Goal: Task Accomplishment & Management: Manage account settings

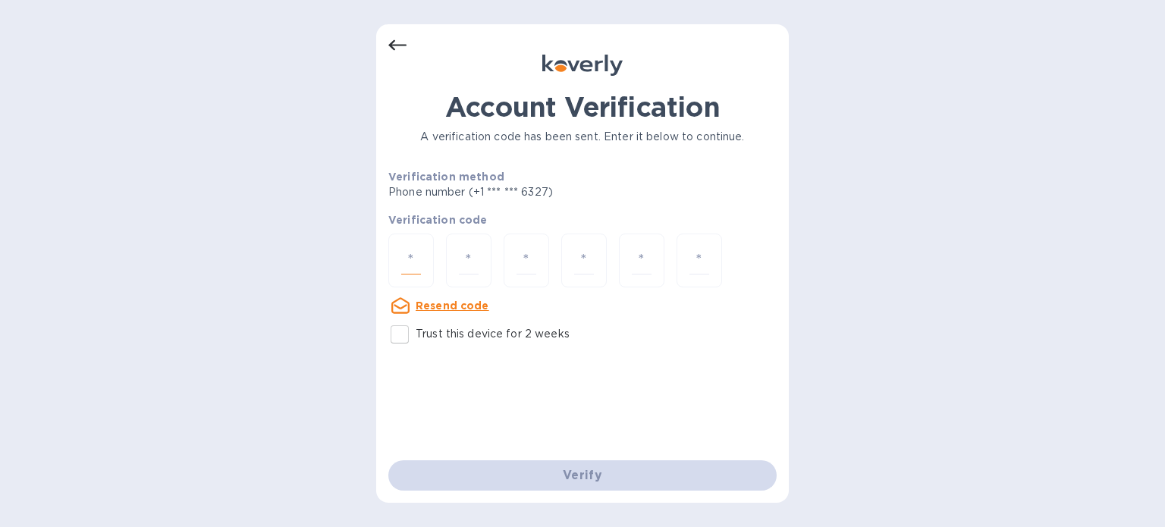
click at [402, 260] on input "number" at bounding box center [411, 261] width 20 height 28
type input "9"
type input "1"
type input "8"
type input "1"
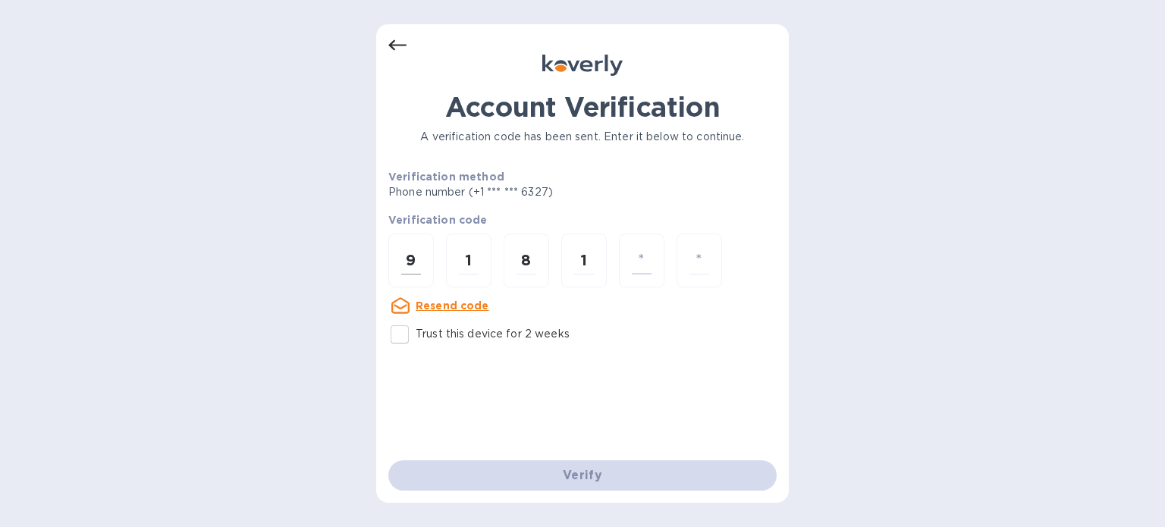
type input "9"
type input "8"
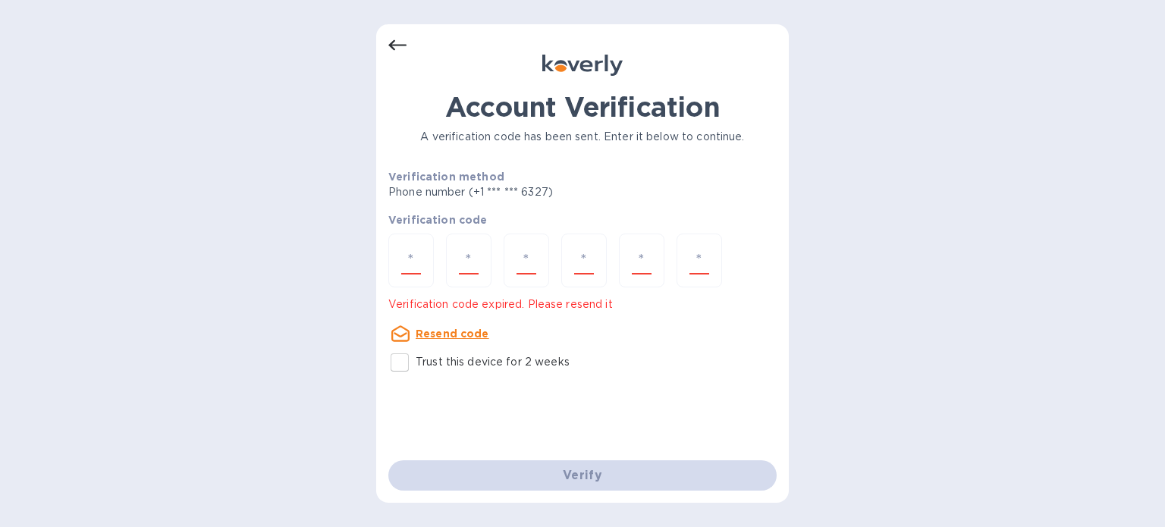
click at [440, 332] on u "Resend code" at bounding box center [453, 334] width 74 height 12
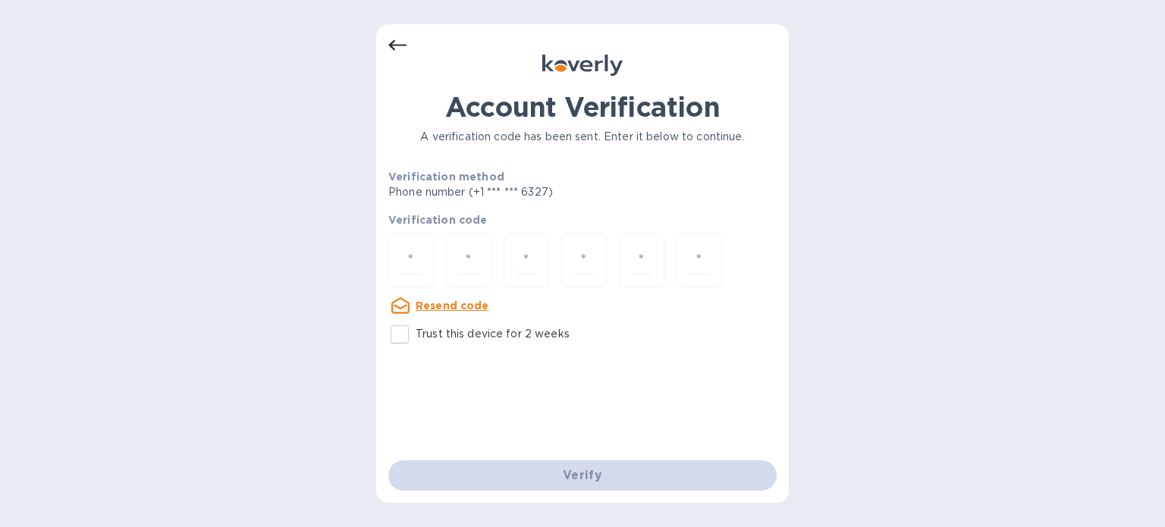
click at [438, 305] on u "Resend code" at bounding box center [453, 306] width 74 height 12
click at [413, 270] on input "number" at bounding box center [411, 261] width 20 height 28
type input "4"
type input "0"
type input "6"
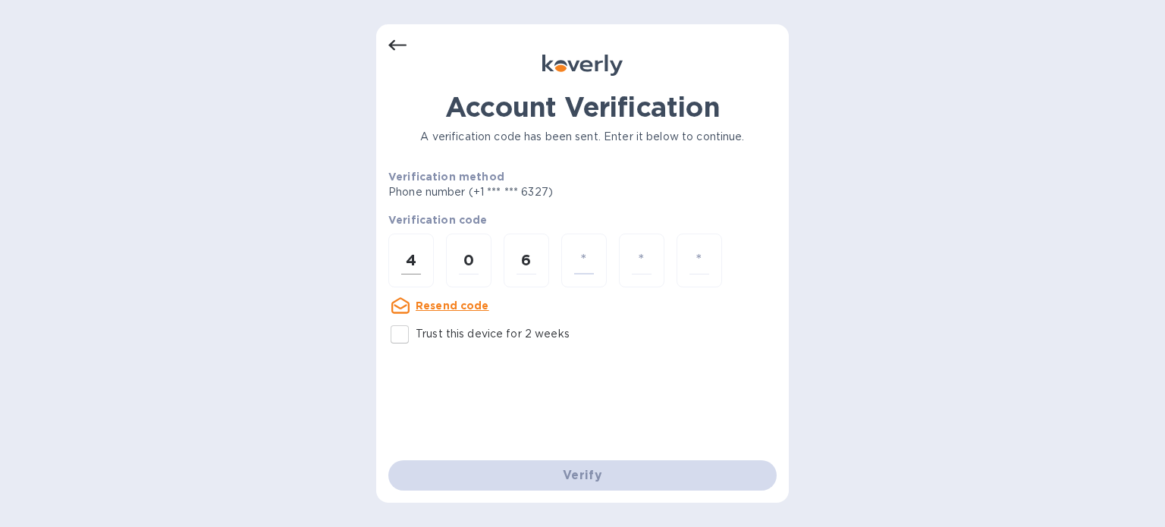
type input "7"
type input "5"
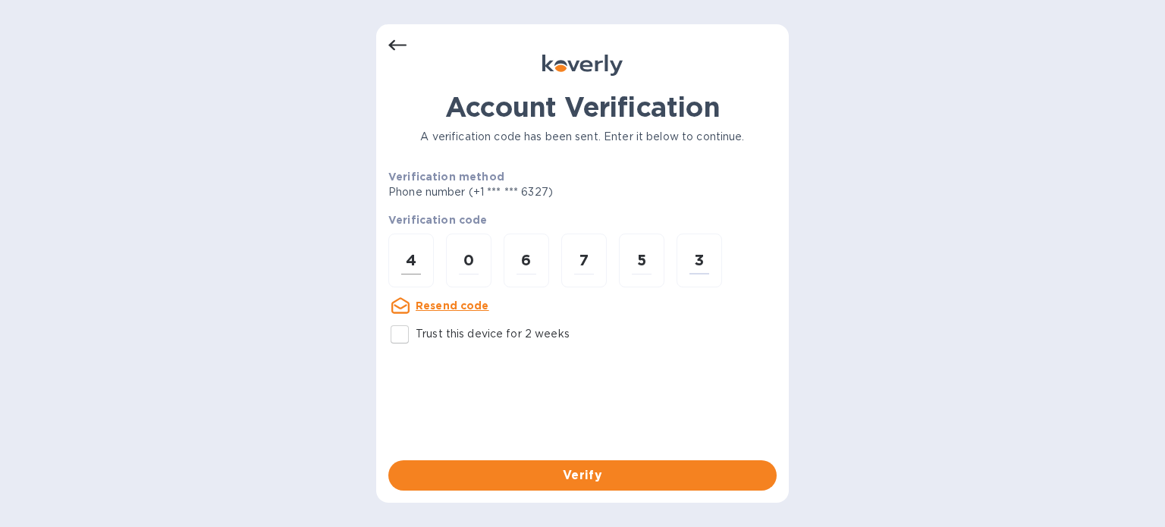
type input "3"
